Goal: Task Accomplishment & Management: Manage account settings

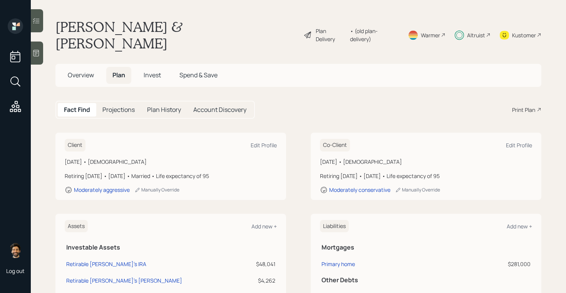
scroll to position [146, 0]
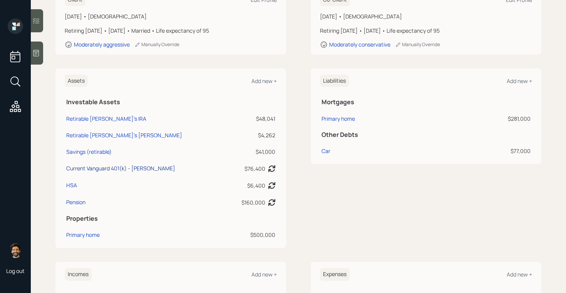
click at [103, 164] on div "Current Vanguard 401(k) - [PERSON_NAME]" at bounding box center [120, 168] width 109 height 8
select select "company_sponsored"
select select "balanced"
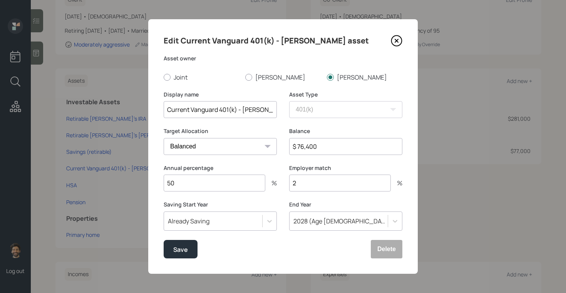
click at [308, 147] on input "$ 76,400" at bounding box center [345, 146] width 113 height 17
type input "$ 147,000"
click at [178, 254] on div "Save" at bounding box center [180, 250] width 15 height 10
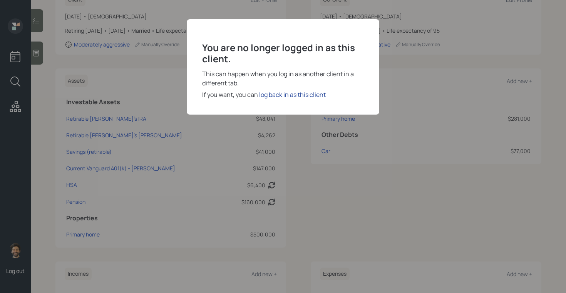
click at [283, 95] on div "log back in as this client" at bounding box center [292, 94] width 67 height 9
